Goal: Task Accomplishment & Management: Use online tool/utility

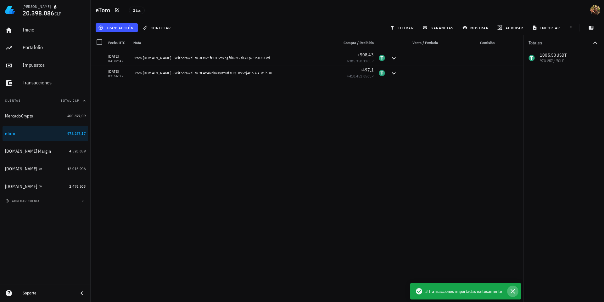
click at [513, 292] on icon "button" at bounding box center [513, 291] width 4 height 4
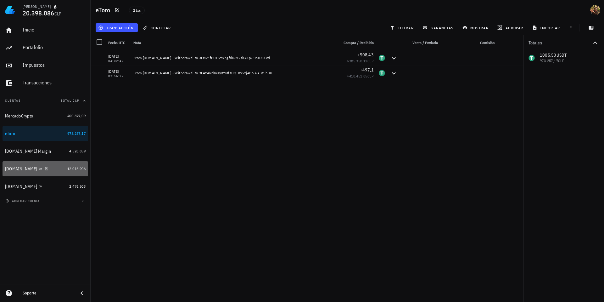
click at [20, 173] on div "[DOMAIN_NAME]" at bounding box center [35, 169] width 60 height 14
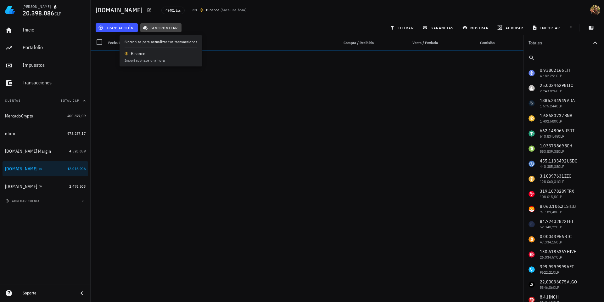
click at [161, 30] on span "sincronizar" at bounding box center [161, 27] width 34 height 5
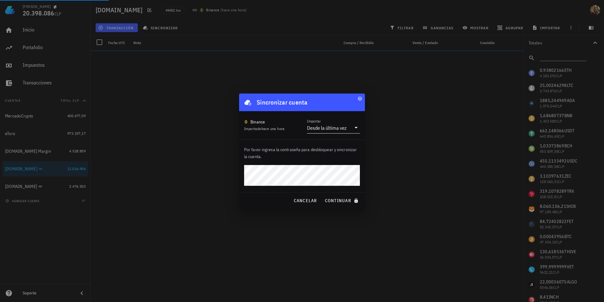
click at [349, 123] on input "Importar" at bounding box center [349, 128] width 3 height 10
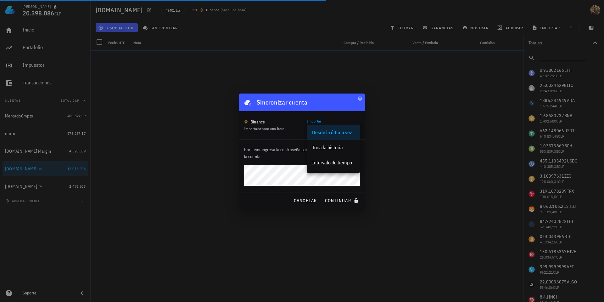
click at [342, 162] on div "Intervalo de tiempo" at bounding box center [333, 163] width 43 height 6
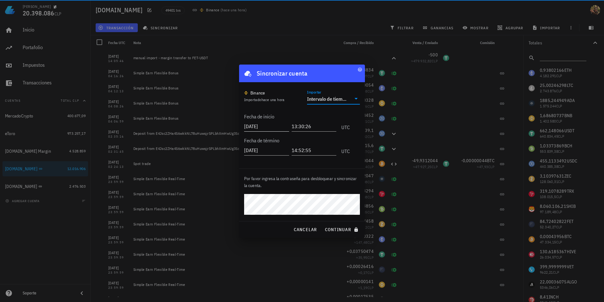
click at [259, 127] on input "[DATE]" at bounding box center [266, 126] width 45 height 10
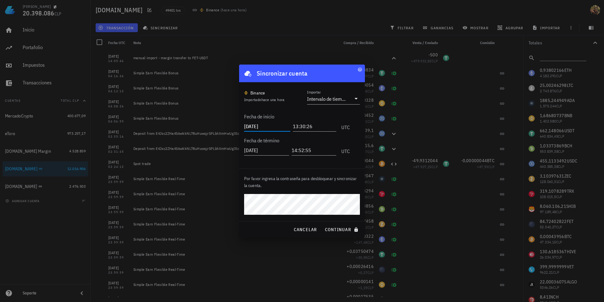
type input "[DATE]"
type input "00:00:00"
click at [340, 220] on div "Sincronizar cuenta Binance Importado hace una hora Importar Intervalo de tiempo…" at bounding box center [302, 151] width 126 height 173
click at [345, 230] on span "continuar" at bounding box center [342, 230] width 35 height 6
